Goal: Transaction & Acquisition: Book appointment/travel/reservation

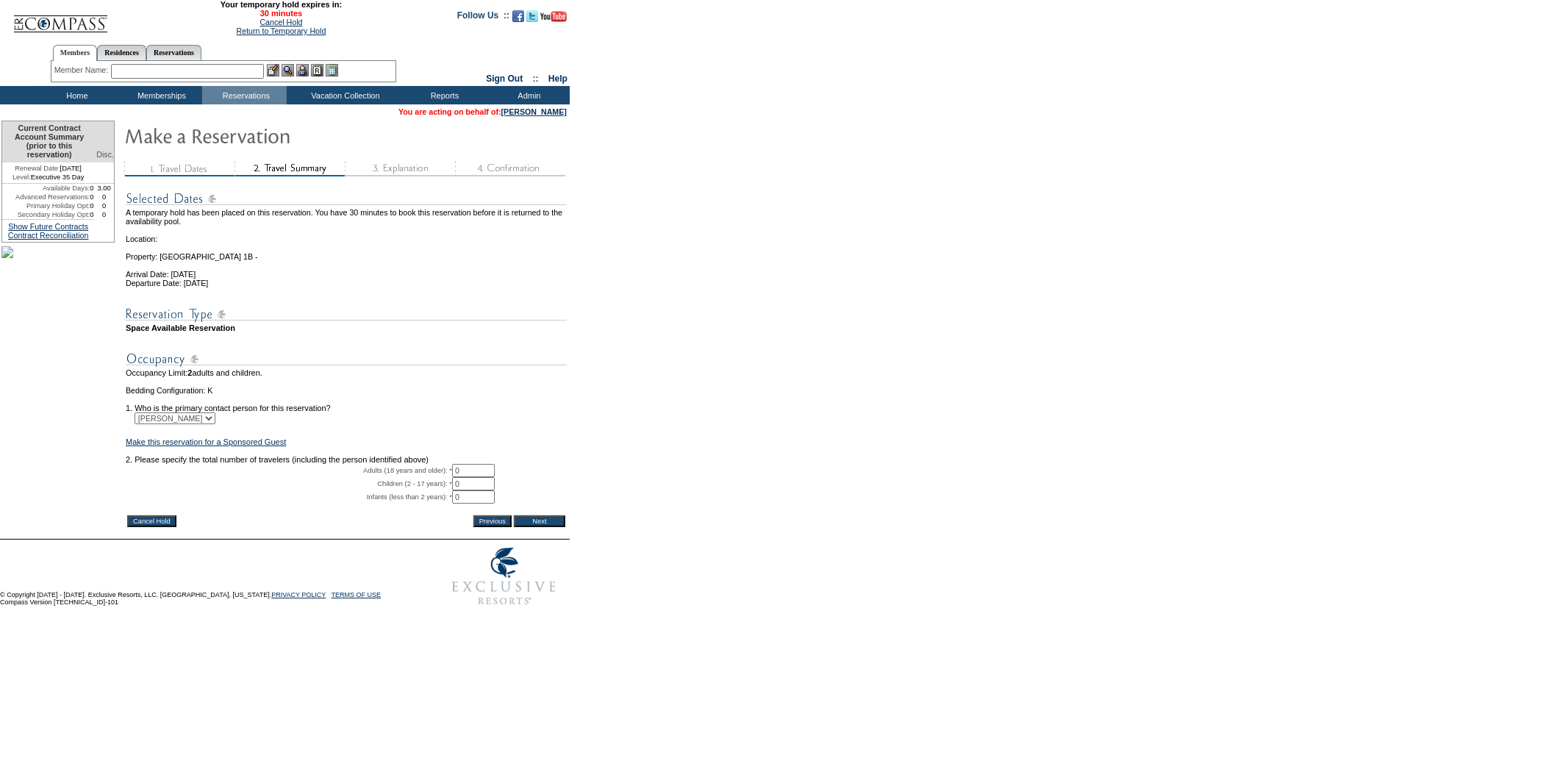
click at [465, 477] on input "0" at bounding box center [474, 471] width 42 height 13
type input "2"
click at [528, 527] on input "Next" at bounding box center [539, 521] width 51 height 12
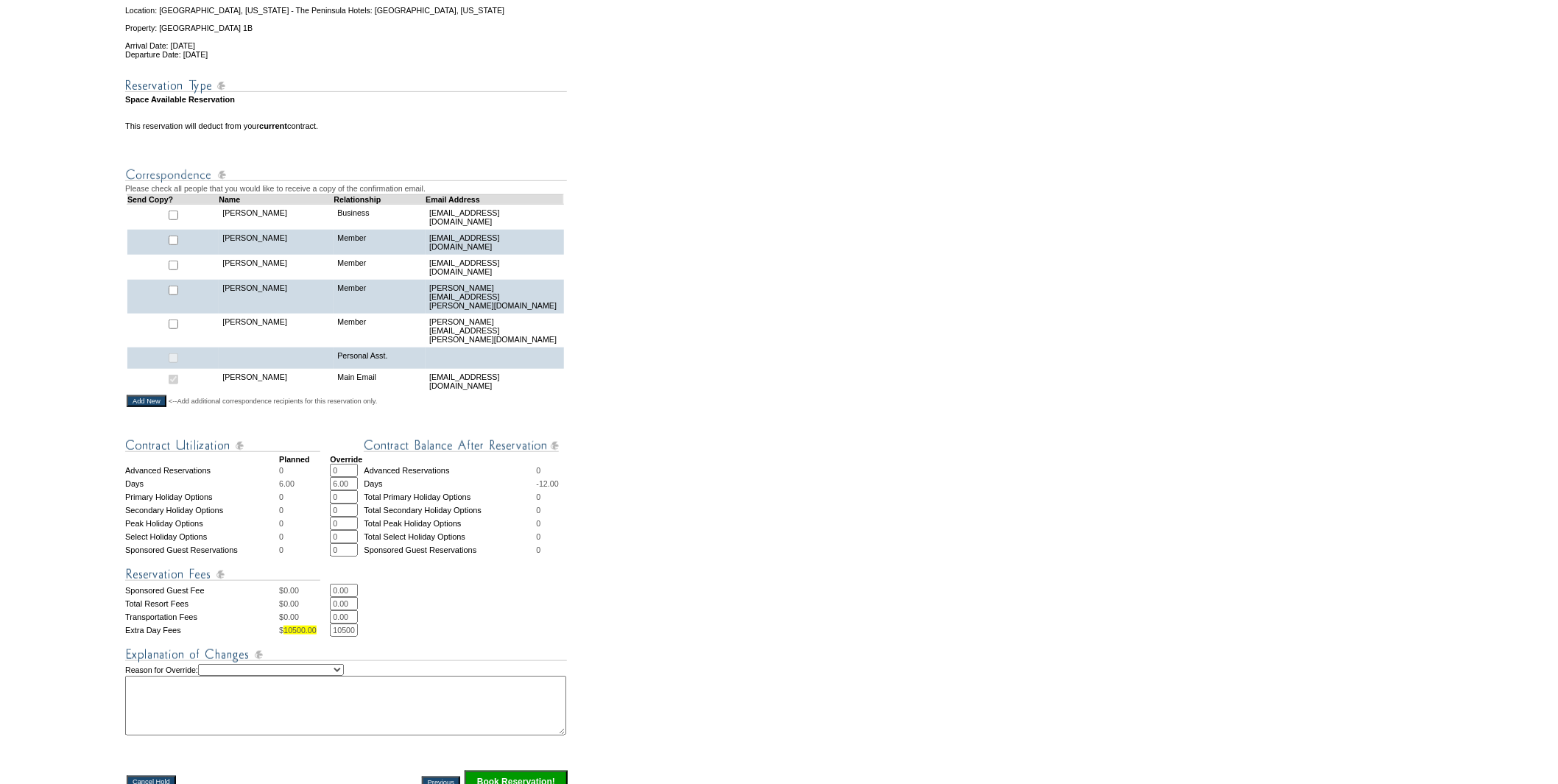
scroll to position [327, 0]
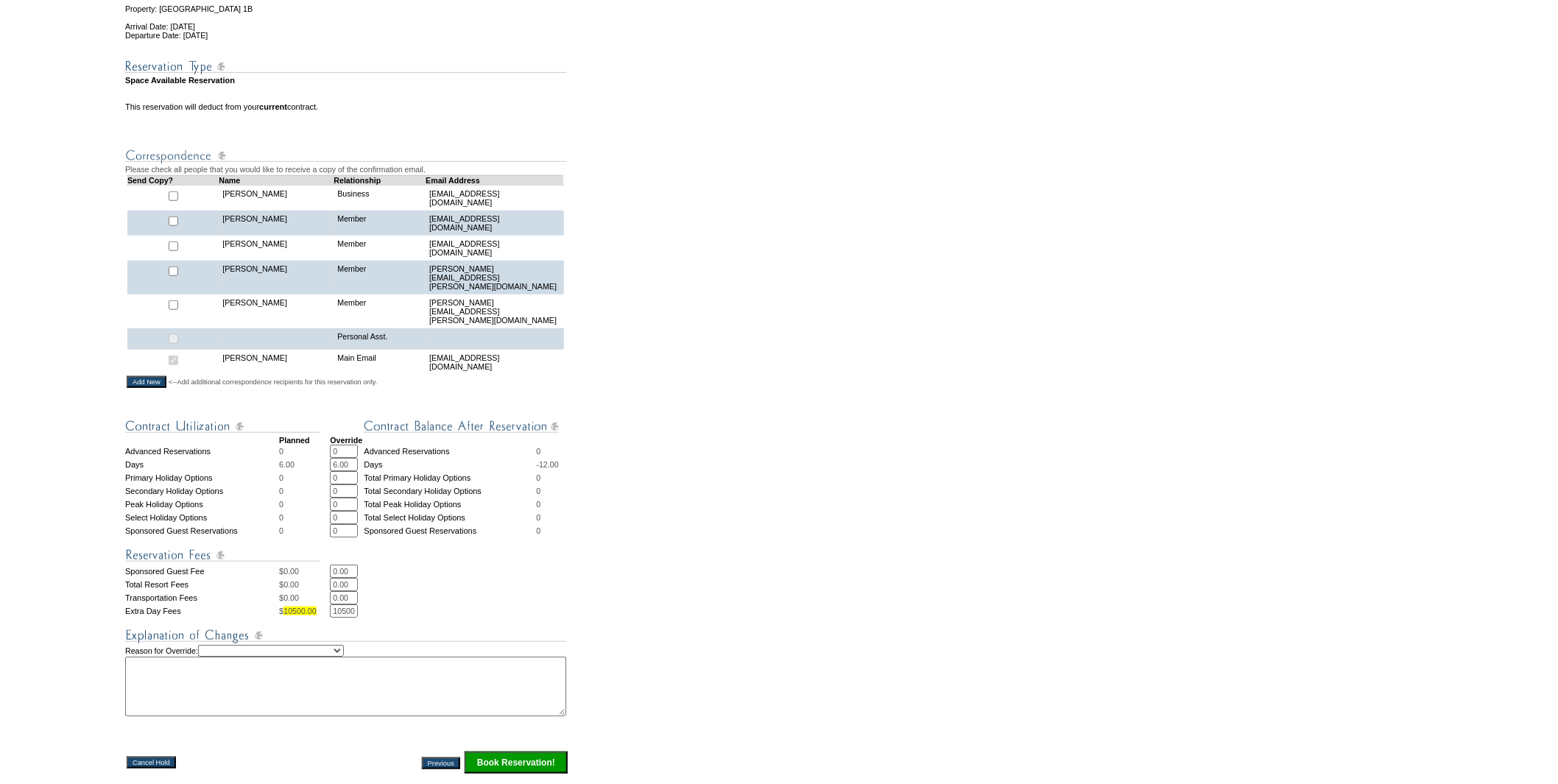
click at [340, 471] on input "0" at bounding box center [344, 477] width 28 height 13
click at [341, 458] on input "6.00" at bounding box center [344, 464] width 28 height 13
click at [333, 436] on strong "Override" at bounding box center [346, 440] width 32 height 9
click at [337, 437] on tbody "Planned Override Advanced Reservations 0 0 * * Advanced Reservations 0 Days 6.0…" at bounding box center [348, 592] width 444 height 366
click at [337, 444] on input "0" at bounding box center [344, 451] width 28 height 13
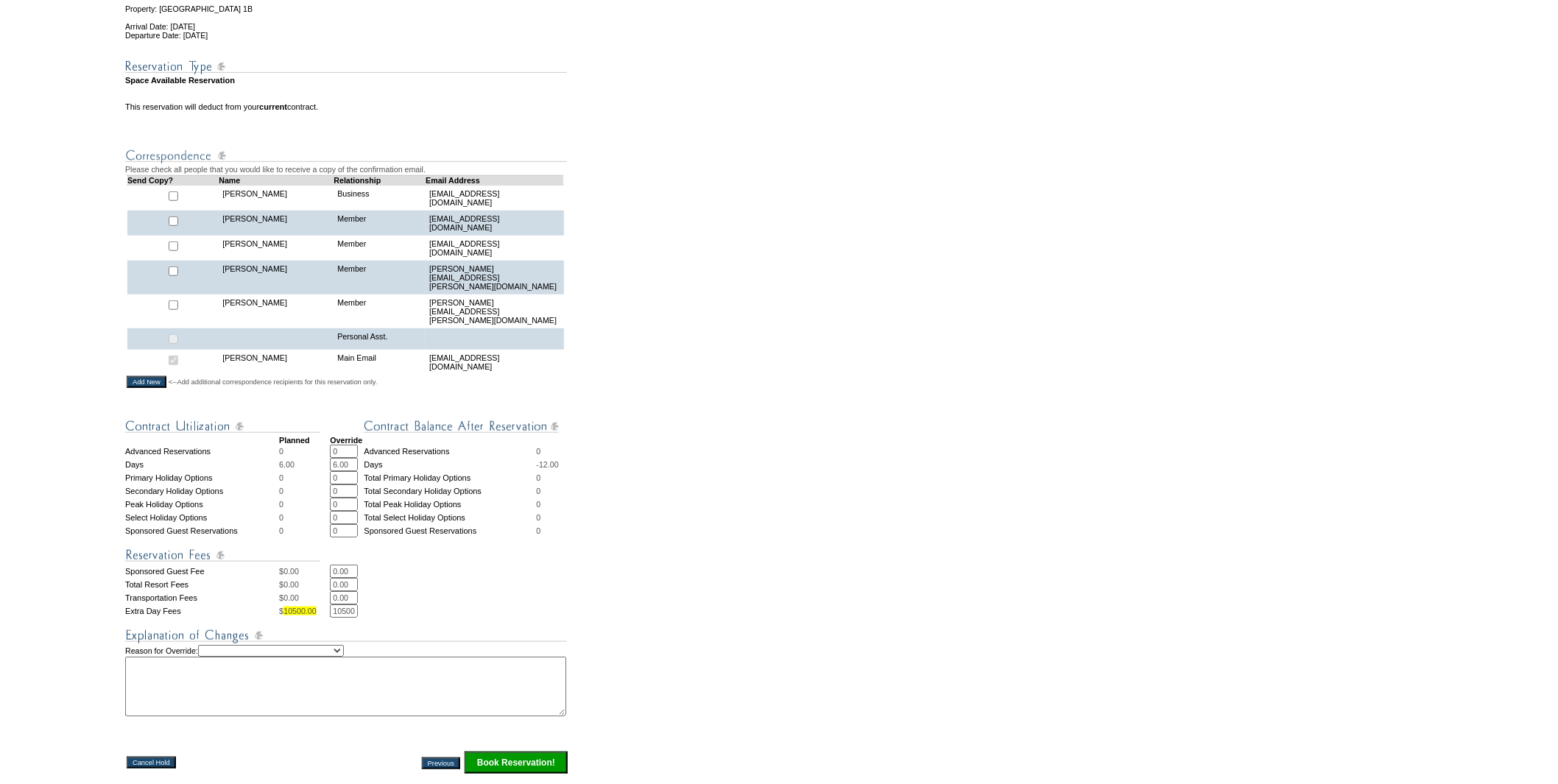
click at [343, 458] on input "6.00" at bounding box center [344, 464] width 28 height 13
type input "0"
click at [764, 429] on form "29:55 Your temporary hold expires in: 30 minutes Cancel Hold Return to Temporar…" at bounding box center [779, 312] width 1558 height 1278
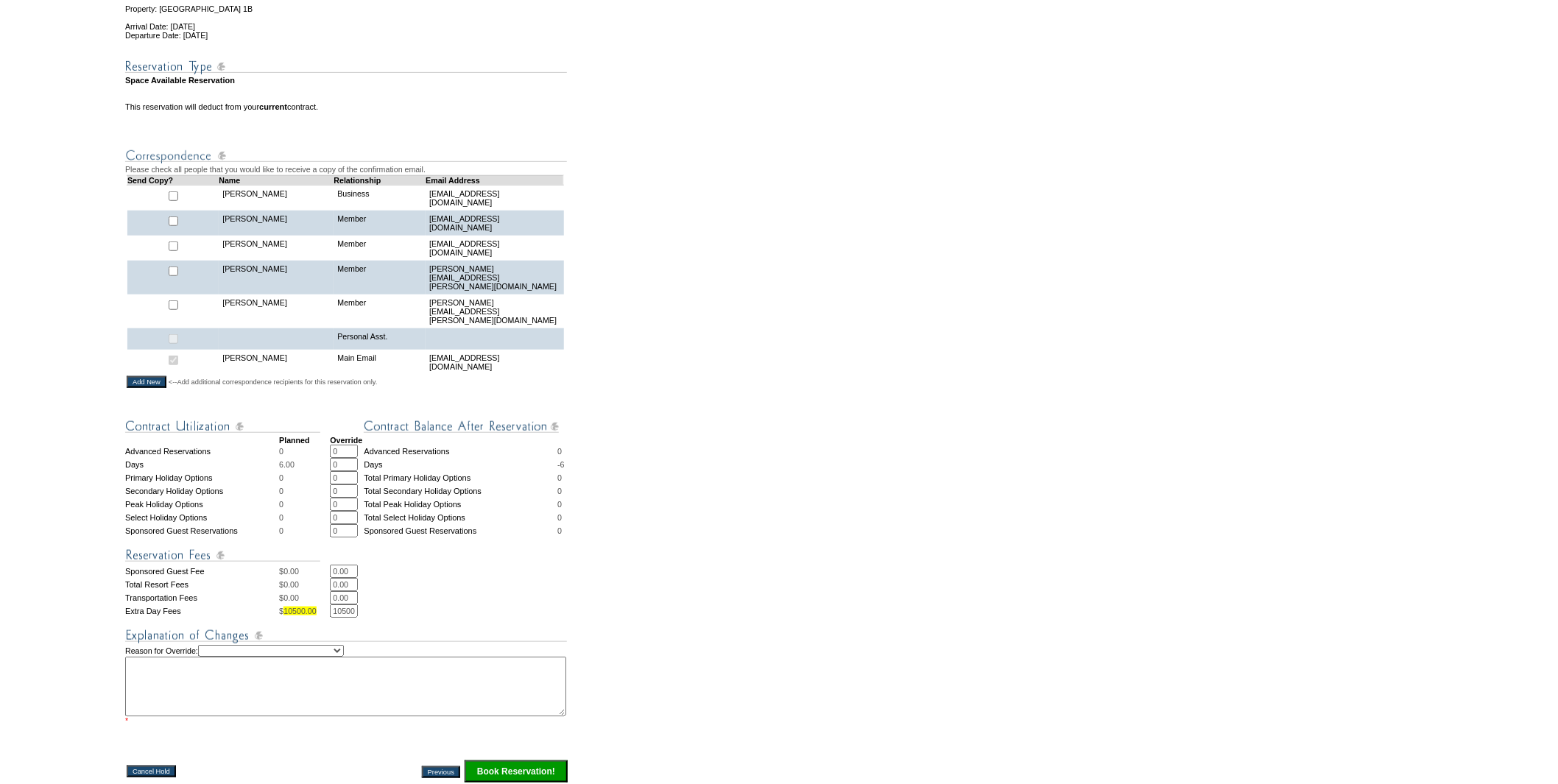
click at [340, 604] on input "10500.00" at bounding box center [344, 611] width 28 height 13
type input "0"
drag, startPoint x: 702, startPoint y: 567, endPoint x: 690, endPoint y: 570, distance: 12.4
click at [702, 567] on form "29:55 Your temporary hold expires in: 30 minutes Cancel Hold Return to Temporar…" at bounding box center [779, 317] width 1558 height 1287
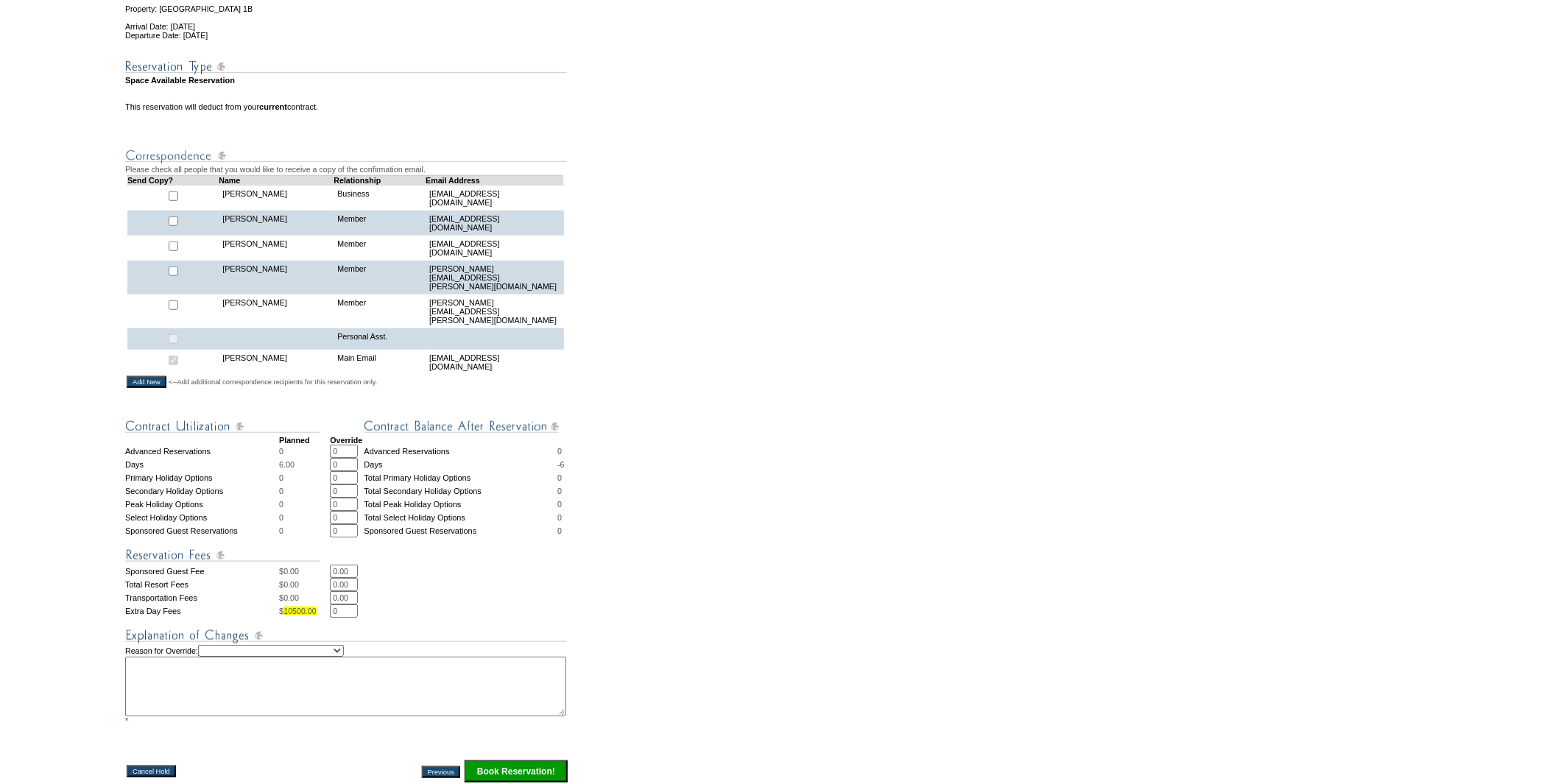
click at [327, 645] on select "Creating Continuous Stay Days Rebooked After Cancellation Editing Occupant Expe…" at bounding box center [270, 651] width 146 height 12
select select "1035"
click at [208, 645] on select "Creating Continuous Stay Days Rebooked After Cancellation Editing Occupant Expe…" at bounding box center [270, 651] width 146 height 12
click at [268, 657] on textarea at bounding box center [346, 687] width 441 height 60
click at [269, 675] on textarea "Room 2 of 2 Payment information on" at bounding box center [346, 687] width 441 height 60
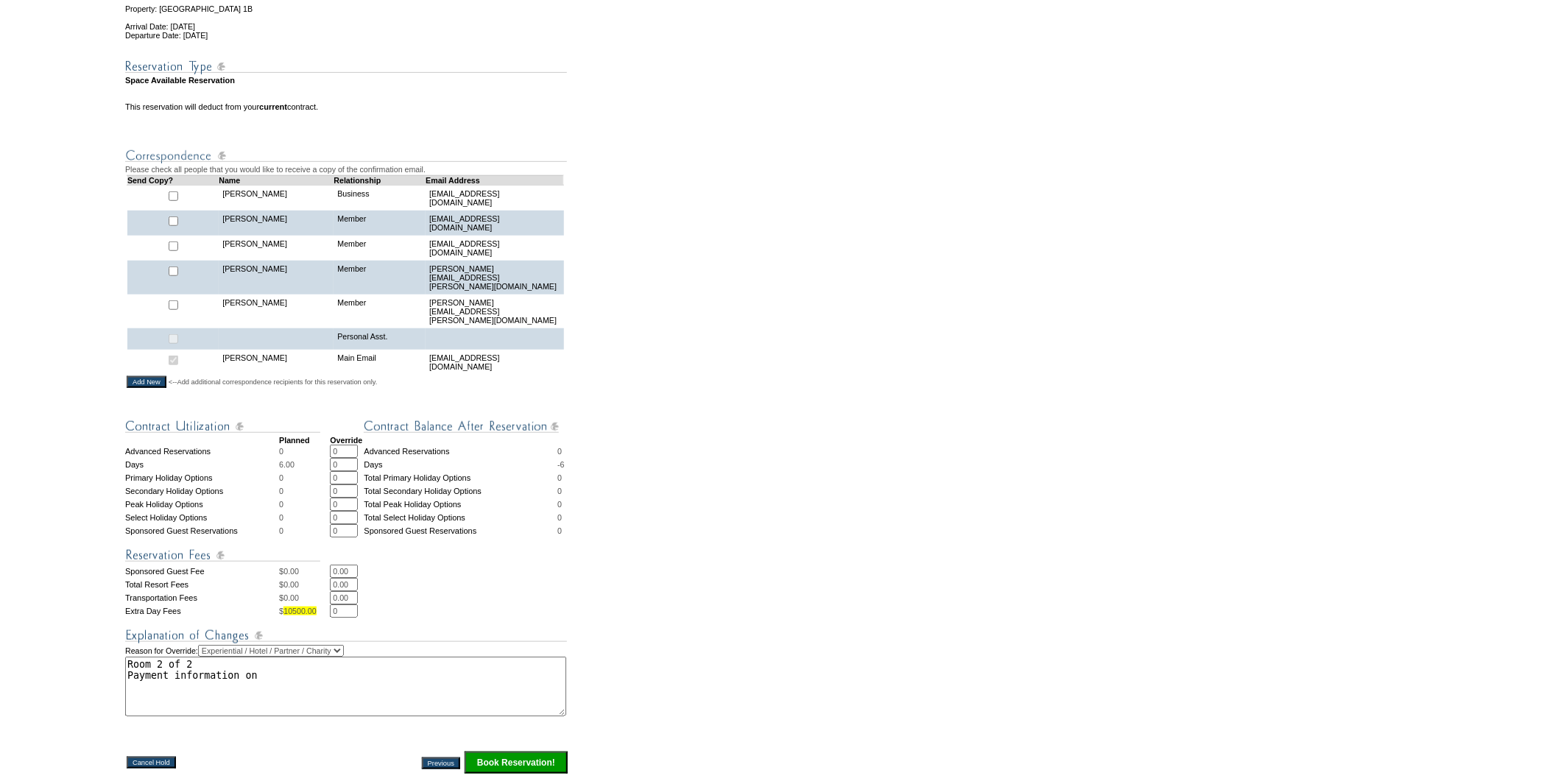
paste textarea "1818975"
type textarea "Room 2 of 2 Payment information on 1818975 -JS"
click at [508, 752] on input "Book Reservation!" at bounding box center [516, 763] width 103 height 22
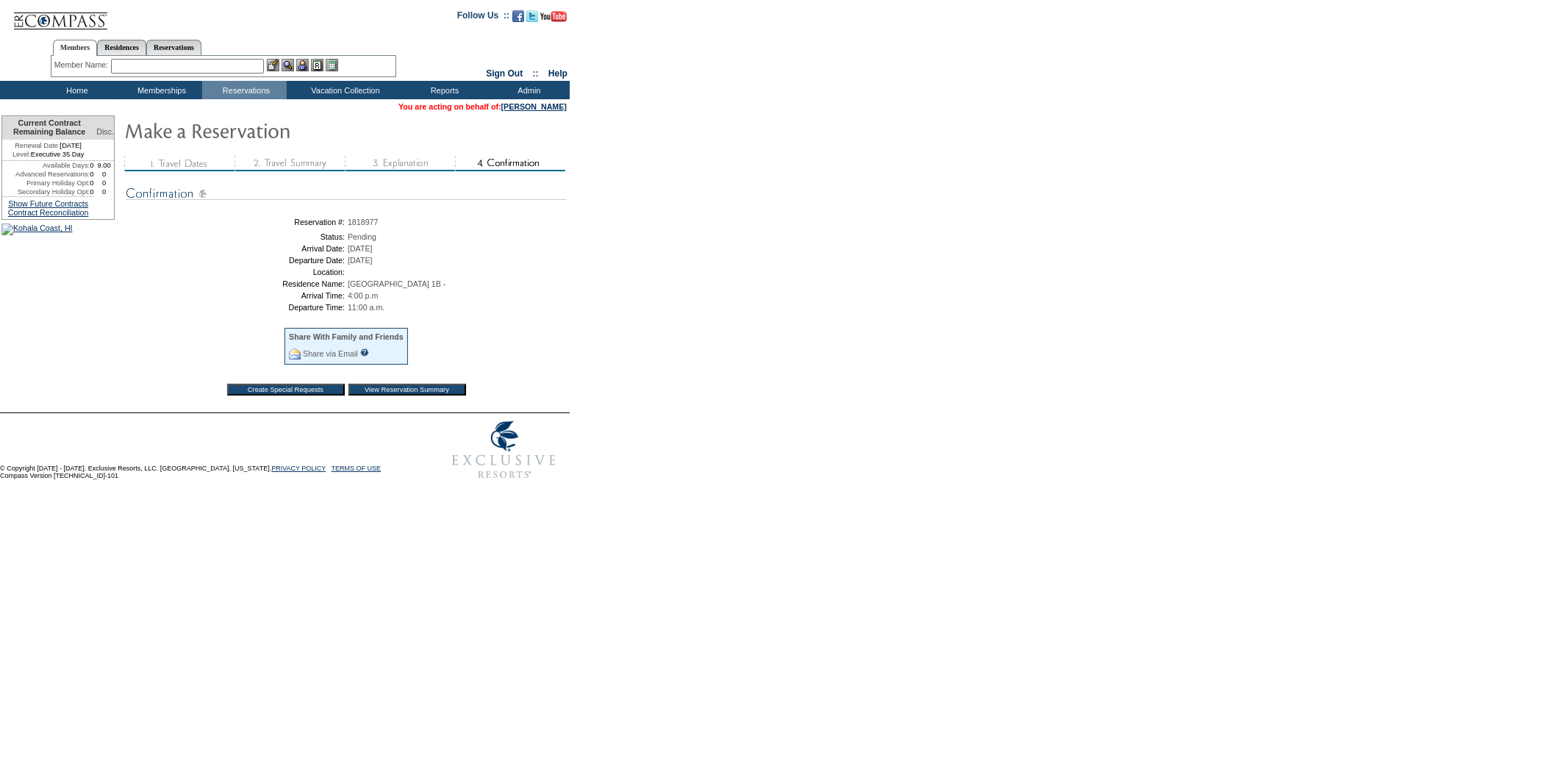
click at [393, 390] on input "View Reservation Summary" at bounding box center [408, 390] width 118 height 12
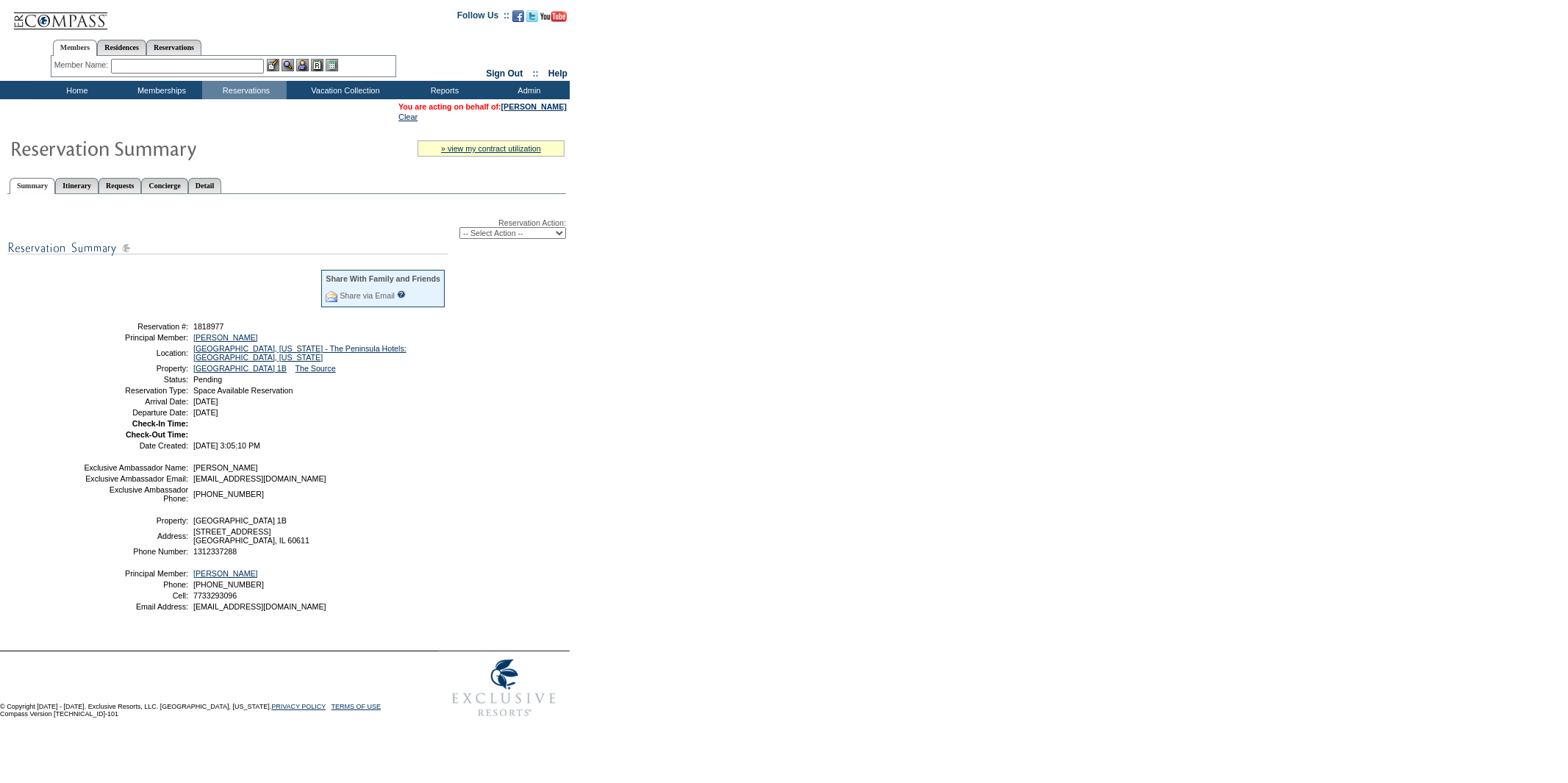
click at [519, 228] on select "-- Select Action -- Modify Reservation Dates Modify Reservation Cost Modify Occ…" at bounding box center [513, 233] width 107 height 12
select select "ConfirmRes"
click at [459, 227] on select "-- Select Action -- Modify Reservation Dates Modify Reservation Cost Modify Occ…" at bounding box center [513, 233] width 107 height 12
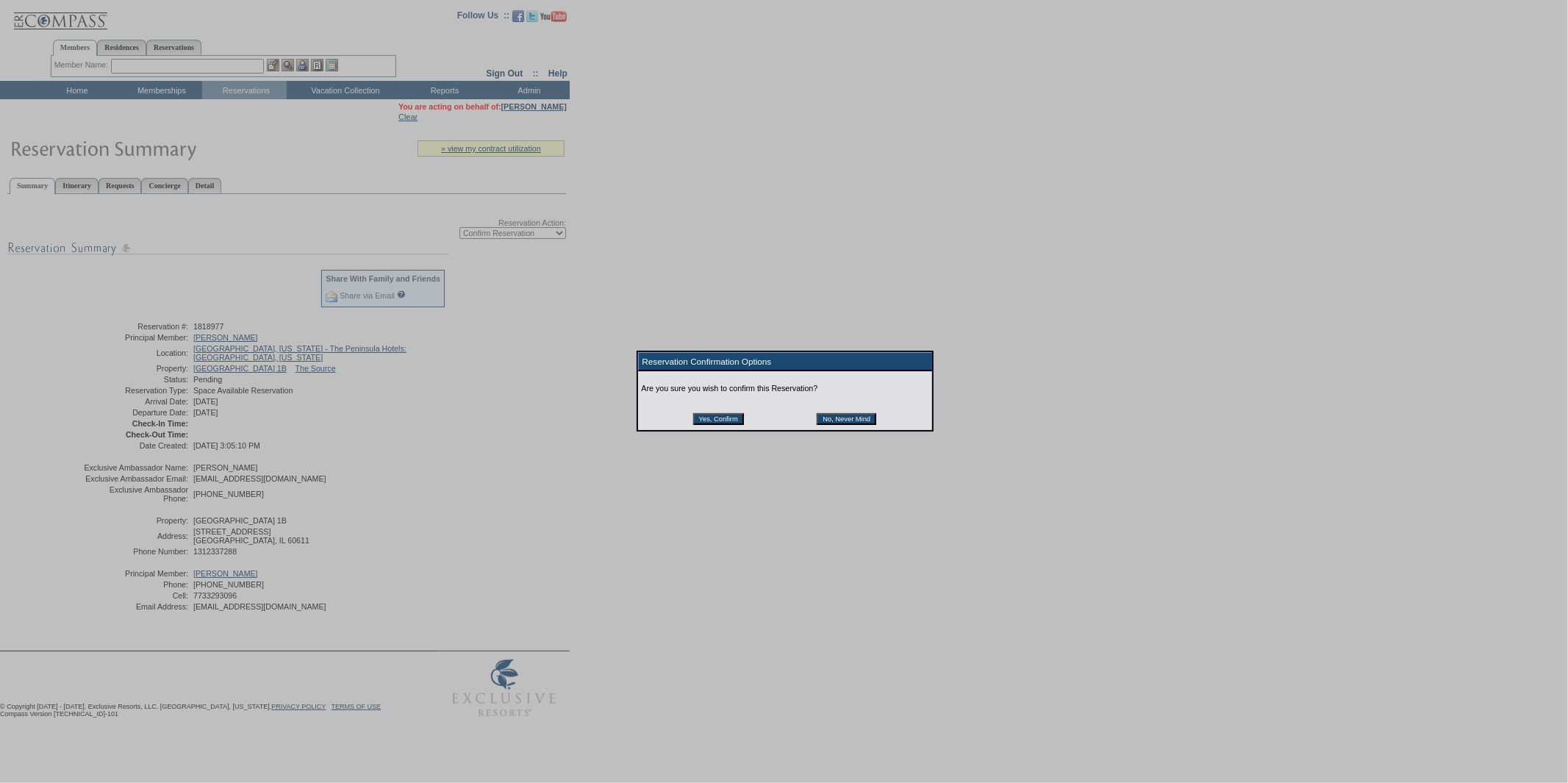
click at [734, 421] on input "Yes, Confirm" at bounding box center [718, 419] width 50 height 12
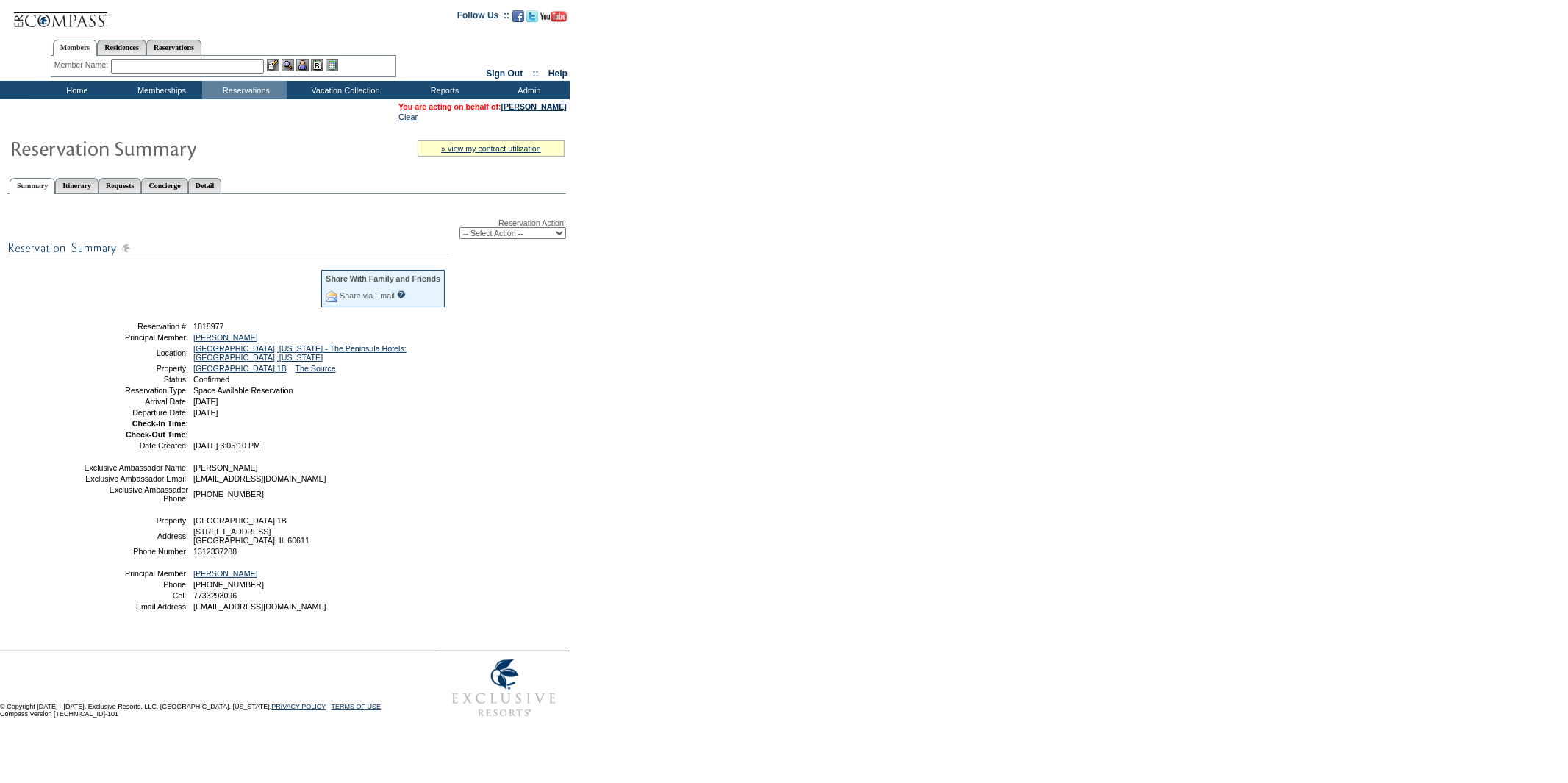
click at [214, 323] on span "1818977" at bounding box center [208, 326] width 31 height 9
copy span "1818977"
click at [400, 116] on link "Clear" at bounding box center [408, 116] width 19 height 9
